Goal: Find specific page/section: Find specific page/section

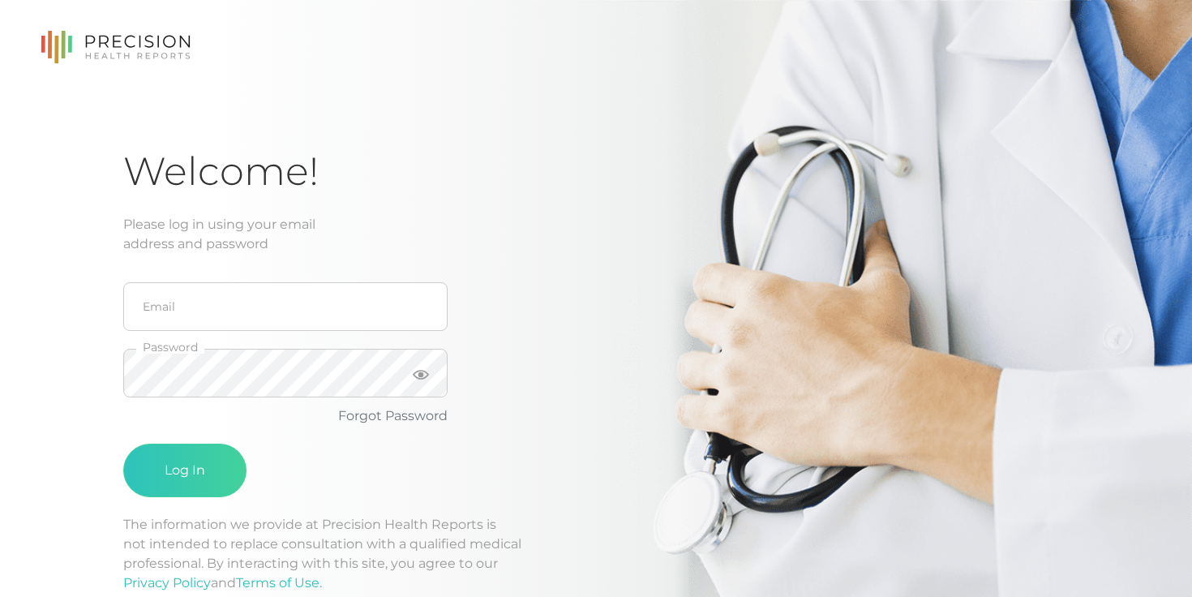
click at [123, 331] on nordpass-icon at bounding box center [123, 331] width 0 height 0
type input "[EMAIL_ADDRESS][DOMAIN_NAME]"
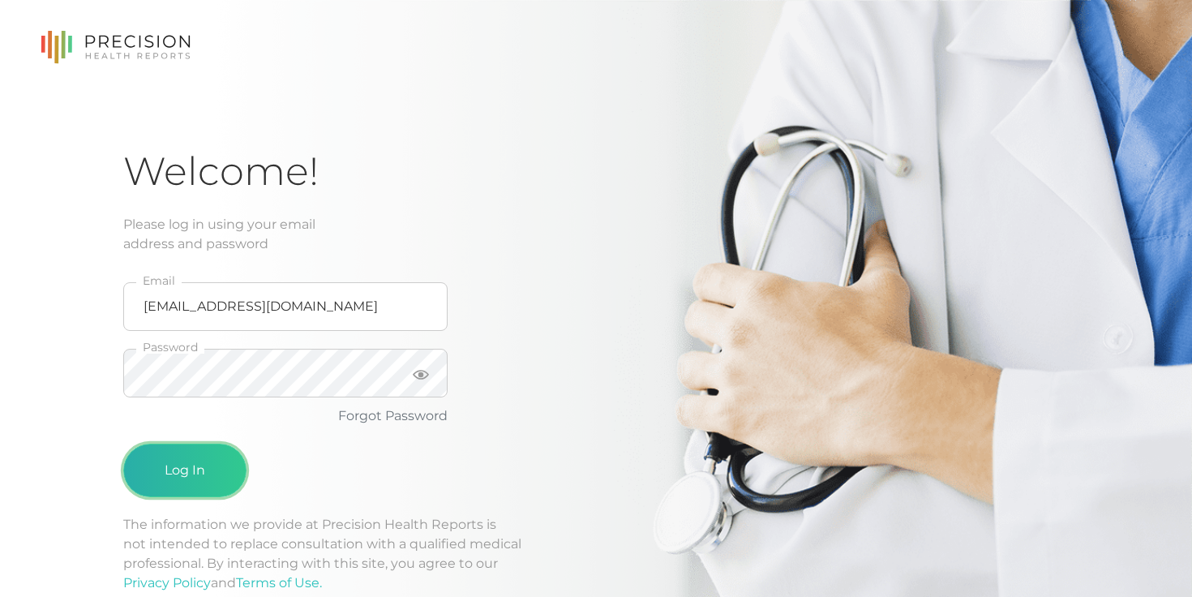
click at [182, 477] on button "Log In" at bounding box center [184, 469] width 123 height 53
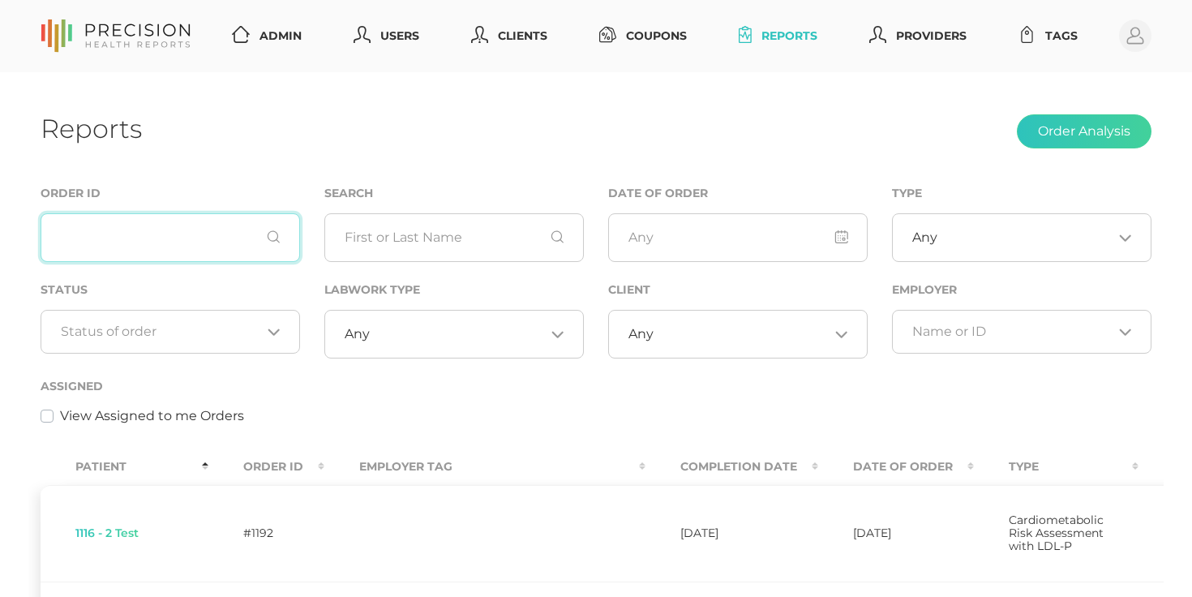
click at [206, 233] on input "text" at bounding box center [170, 237] width 259 height 49
paste input "3427"
type input "3427"
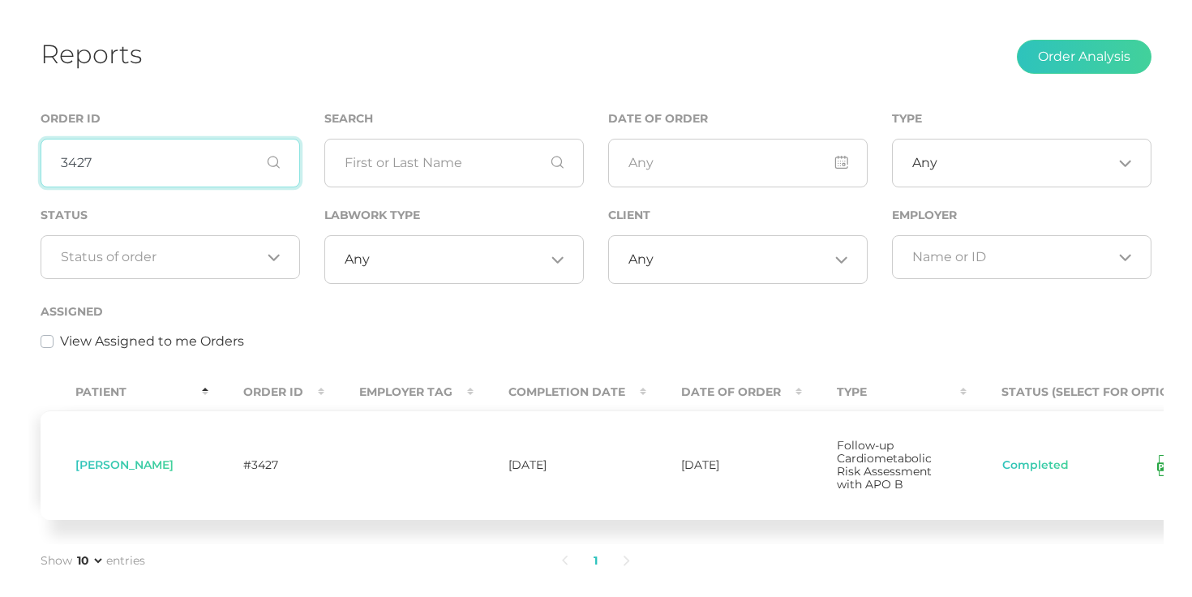
scroll to position [189, 0]
